Goal: Transaction & Acquisition: Purchase product/service

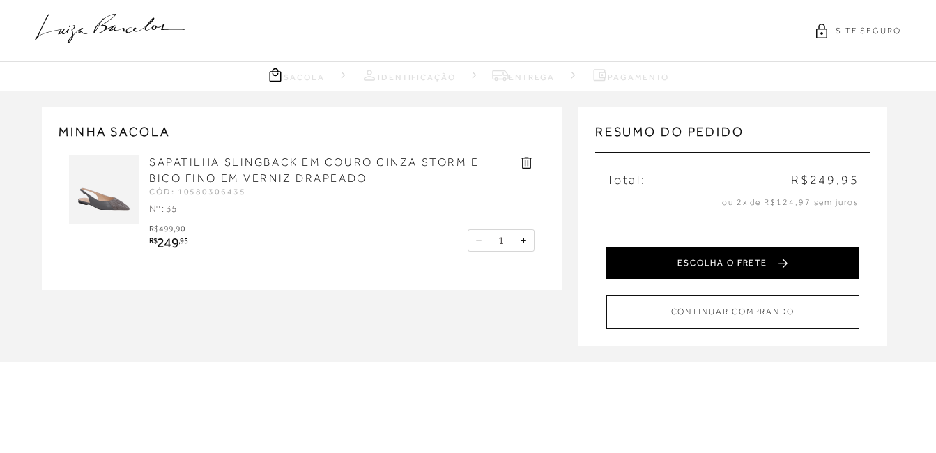
click at [734, 269] on button "ESCOLHA O FRETE" at bounding box center [733, 263] width 253 height 31
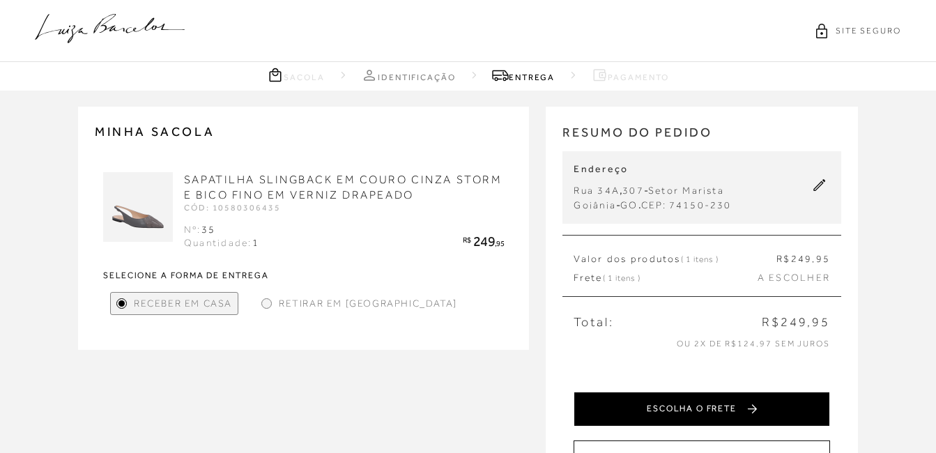
click at [720, 405] on button "ESCOLHA O FRETE" at bounding box center [702, 409] width 257 height 35
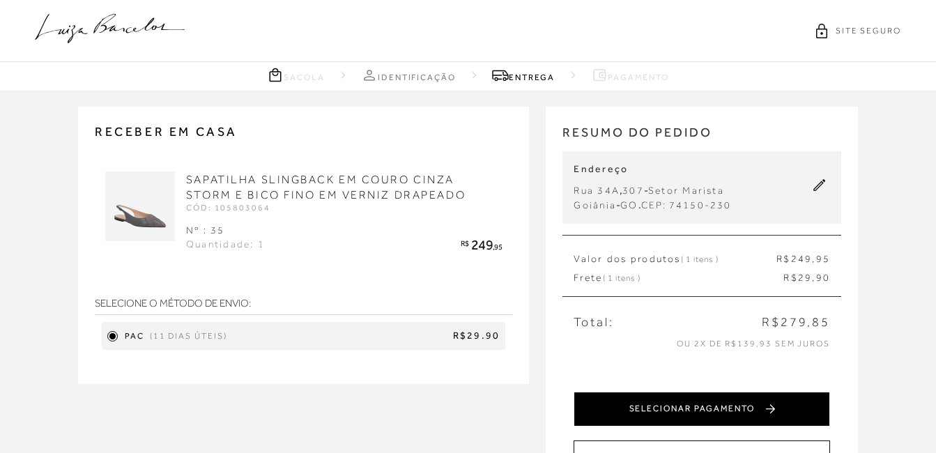
click at [699, 416] on button "SELECIONAR PAGAMENTO" at bounding box center [702, 409] width 257 height 35
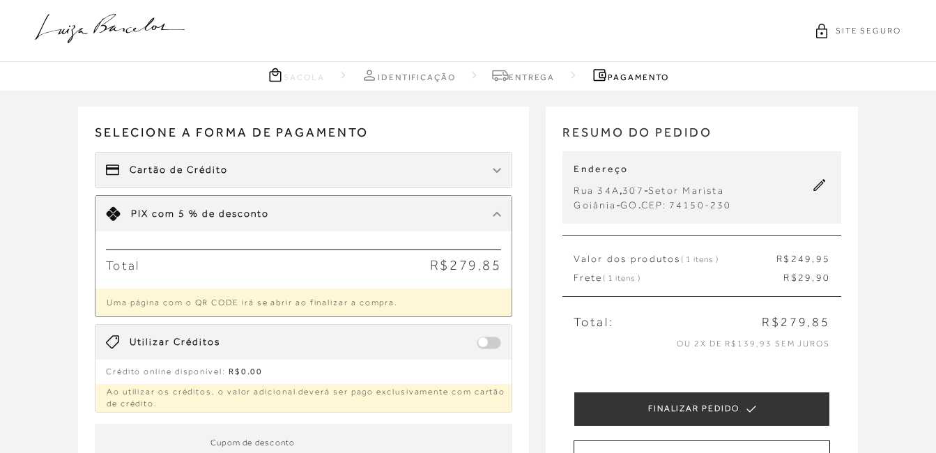
click at [218, 219] on span "com 5 % de desconto" at bounding box center [210, 213] width 117 height 11
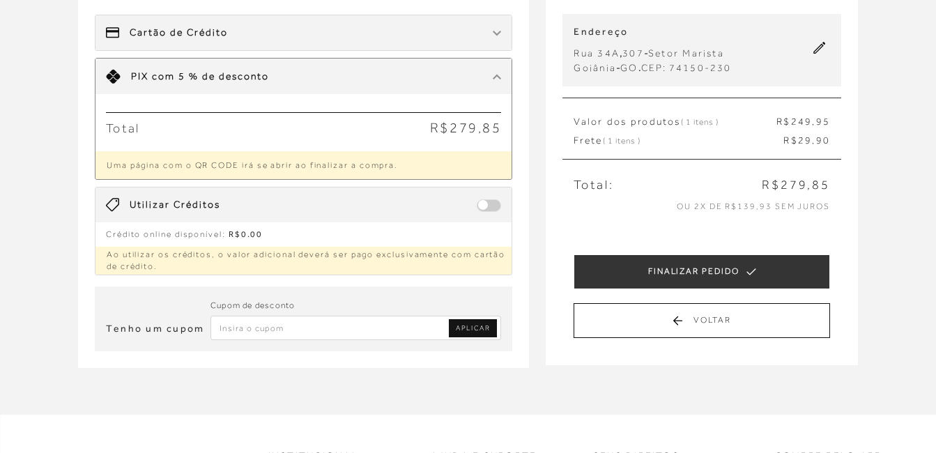
scroll to position [139, 0]
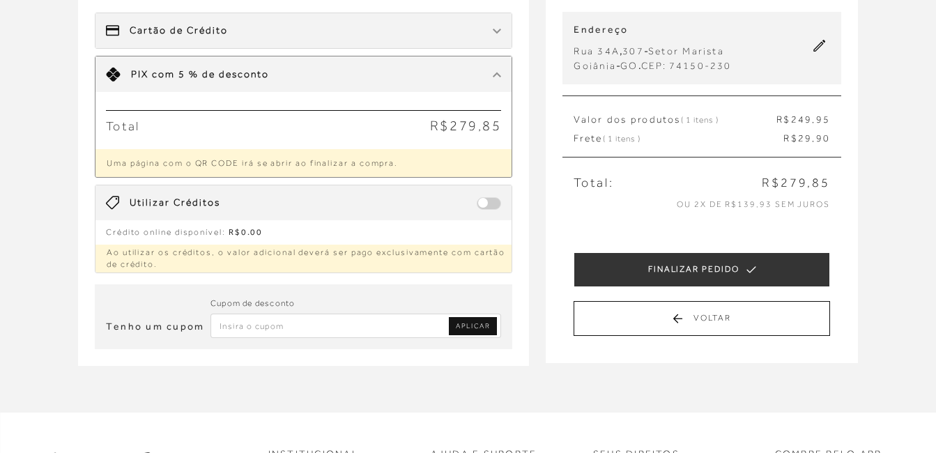
click at [159, 162] on p "Uma página com o QR CODE irá se abrir ao finalizar a compra." at bounding box center [304, 163] width 417 height 28
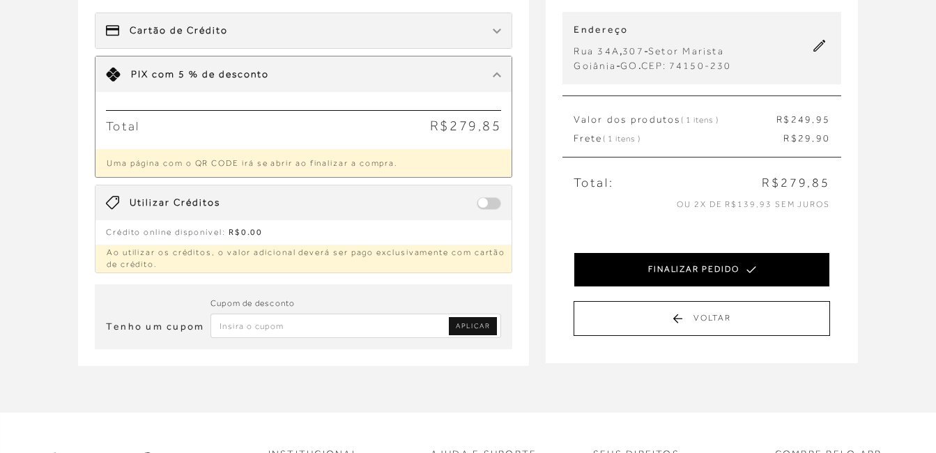
click at [732, 271] on button "FINALIZAR PEDIDO" at bounding box center [702, 269] width 257 height 35
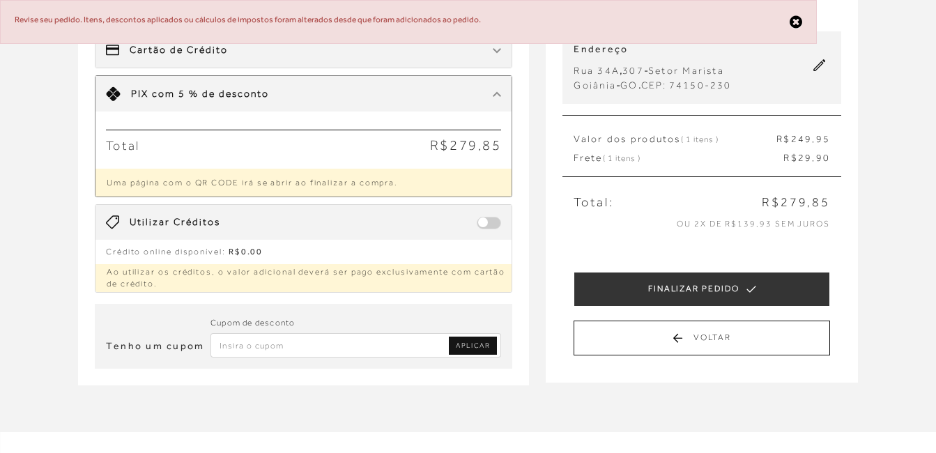
scroll to position [366, 0]
